Goal: Information Seeking & Learning: Learn about a topic

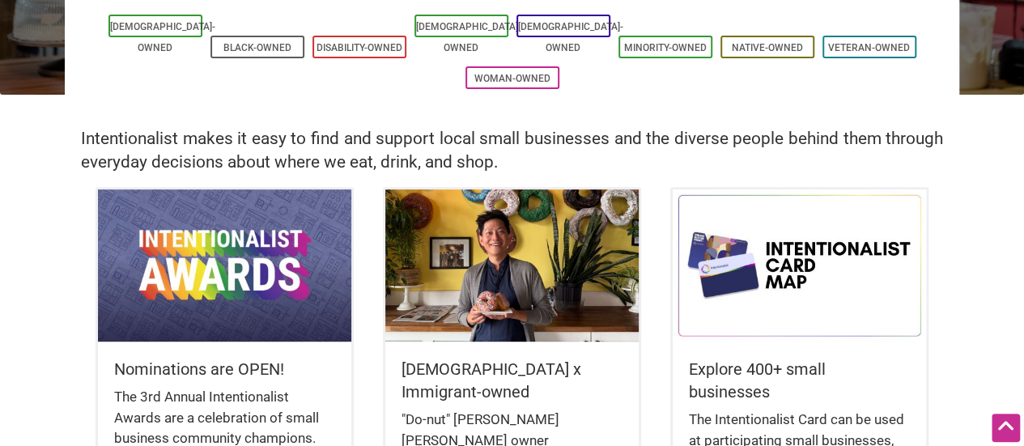
scroll to position [317, 0]
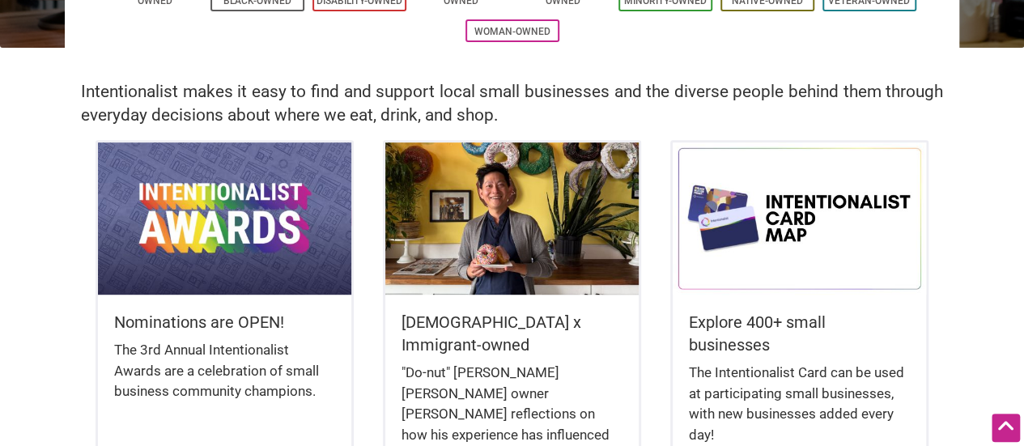
click at [246, 234] on img at bounding box center [225, 219] width 254 height 152
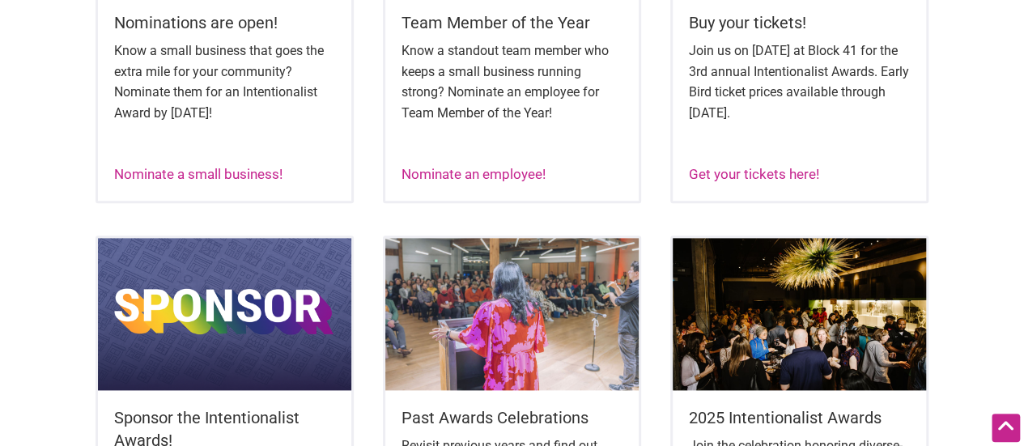
scroll to position [774, 0]
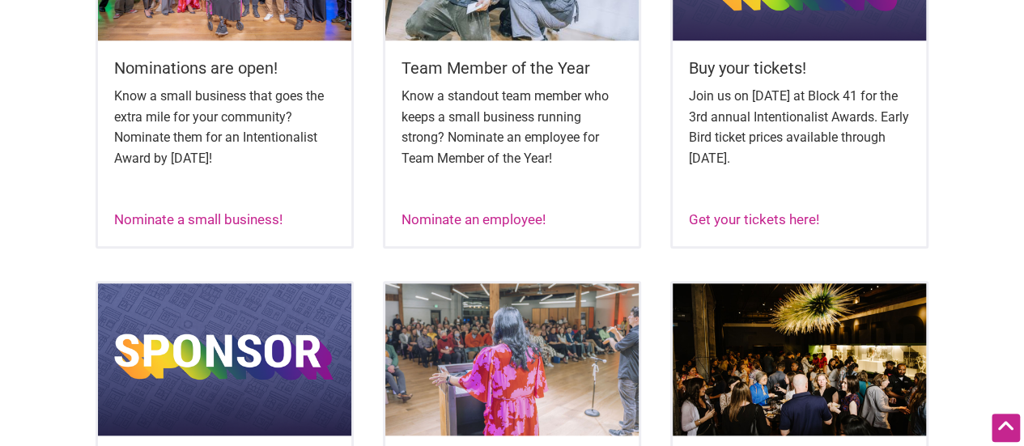
click at [217, 130] on p "Know a small business that goes the extra mile for your community? Nominate the…" at bounding box center [225, 127] width 222 height 83
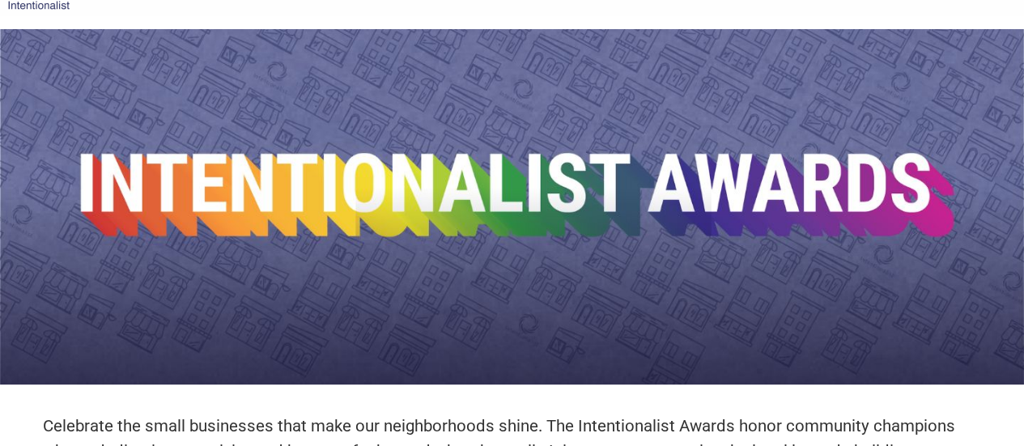
scroll to position [0, 0]
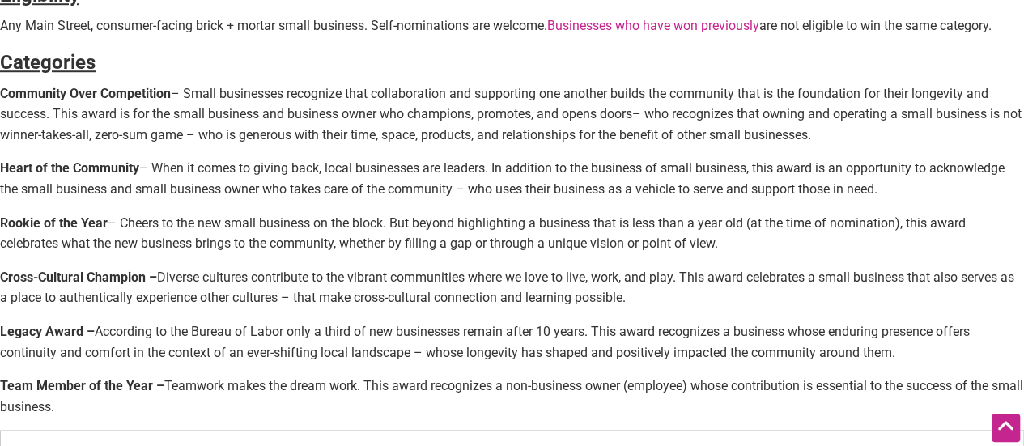
scroll to position [645, 0]
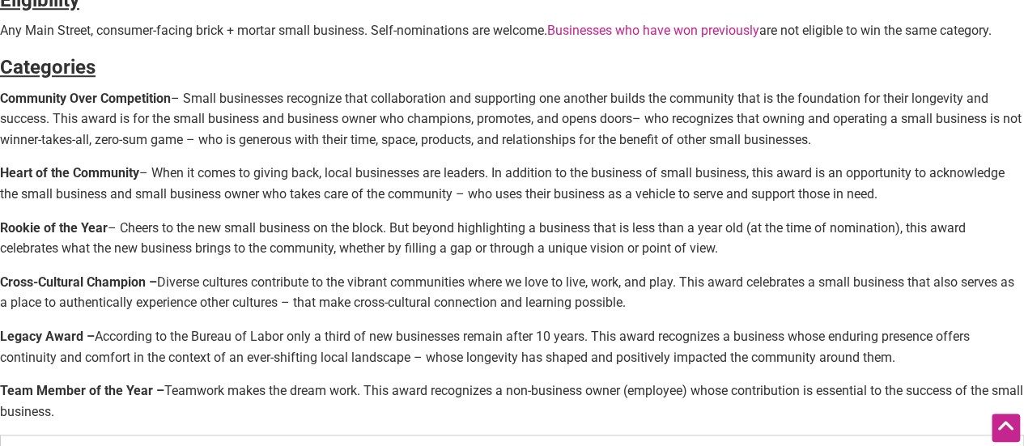
click at [301, 174] on p "Heart of the Community – When it comes to giving back, local businesses are lea…" at bounding box center [512, 183] width 1024 height 41
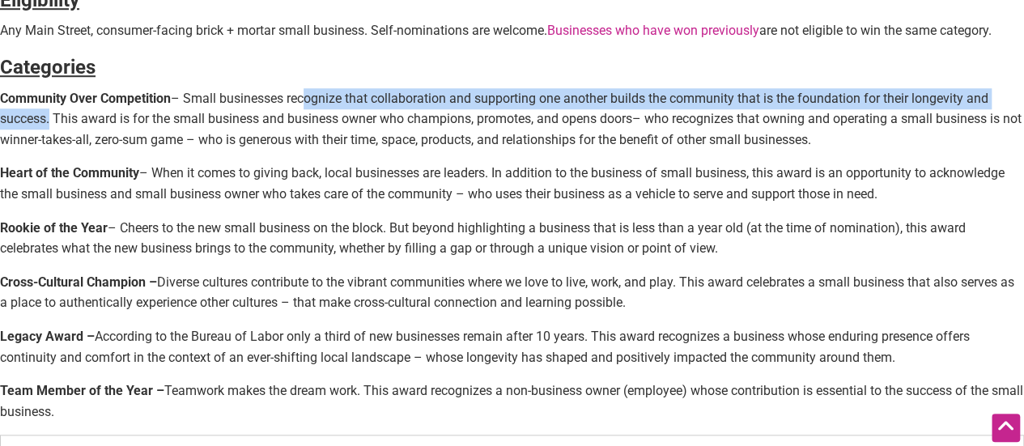
drag, startPoint x: 299, startPoint y: 98, endPoint x: 49, endPoint y: 118, distance: 251.0
click at [49, 118] on p "Community Over Competition – Small businesses recognize that collaboration and …" at bounding box center [512, 119] width 1024 height 62
copy p "cognize that collaboration and supporting one another builds the community that…"
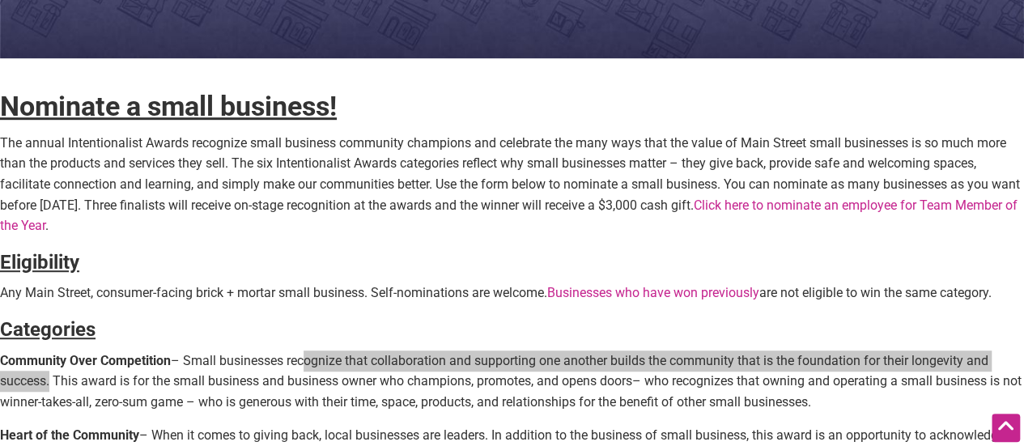
scroll to position [0, 0]
